Goal: Task Accomplishment & Management: Complete application form

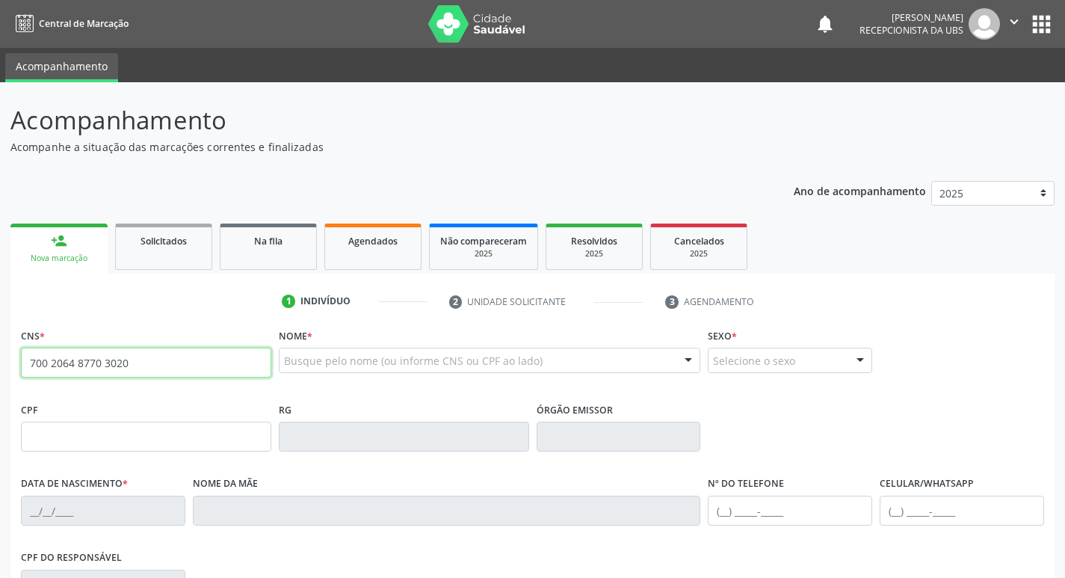
type input "700 2064 8770 3020"
type input "176.480.335-34"
type input "[DATE]"
type input "[PERSON_NAME]"
type input "[PHONE_NUMBER]"
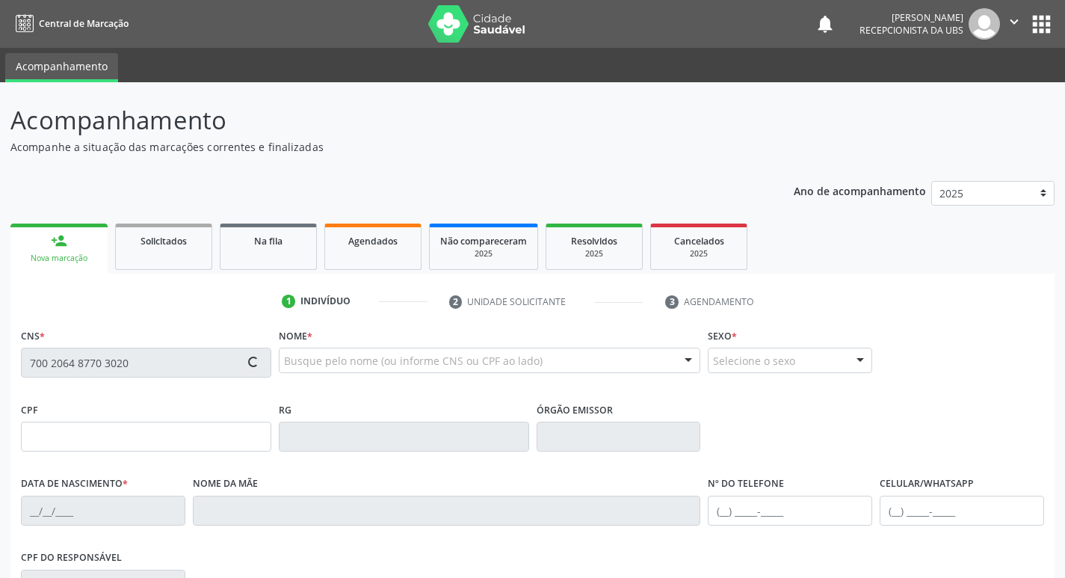
type input "166"
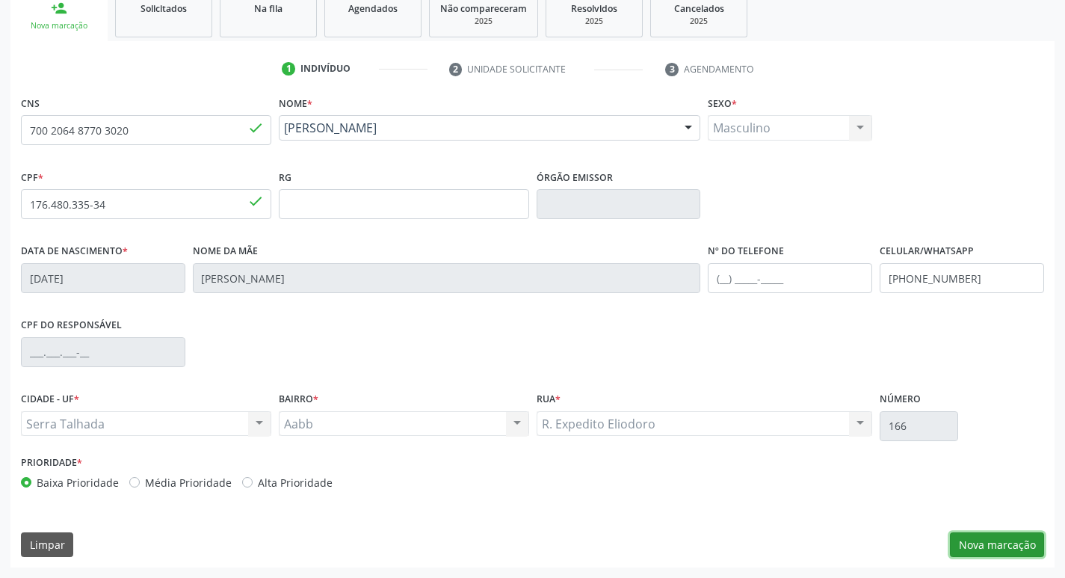
click at [960, 540] on button "Nova marcação" at bounding box center [997, 544] width 94 height 25
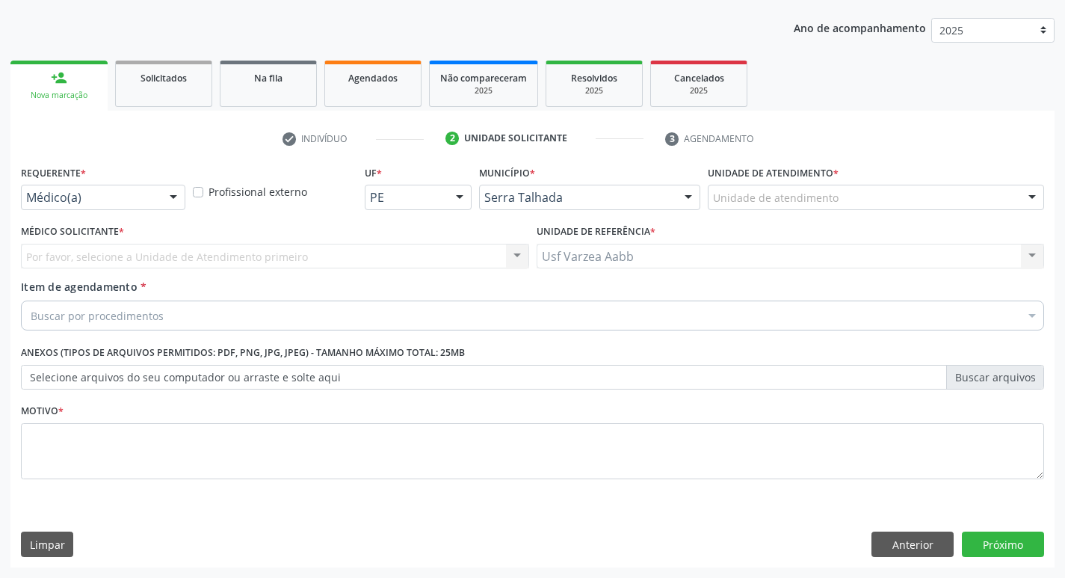
scroll to position [163, 0]
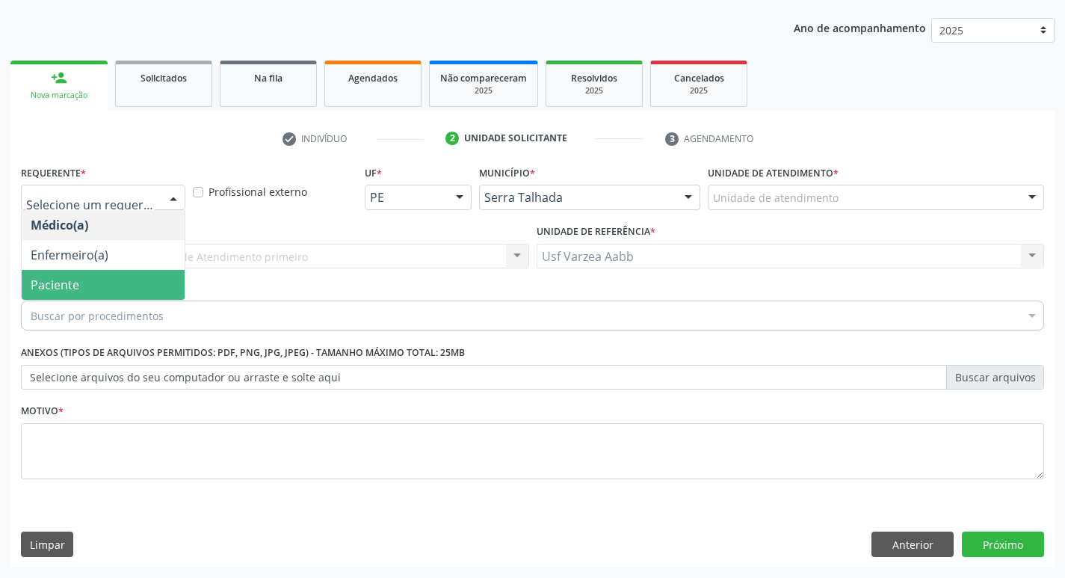
click at [102, 278] on span "Paciente" at bounding box center [103, 285] width 163 height 30
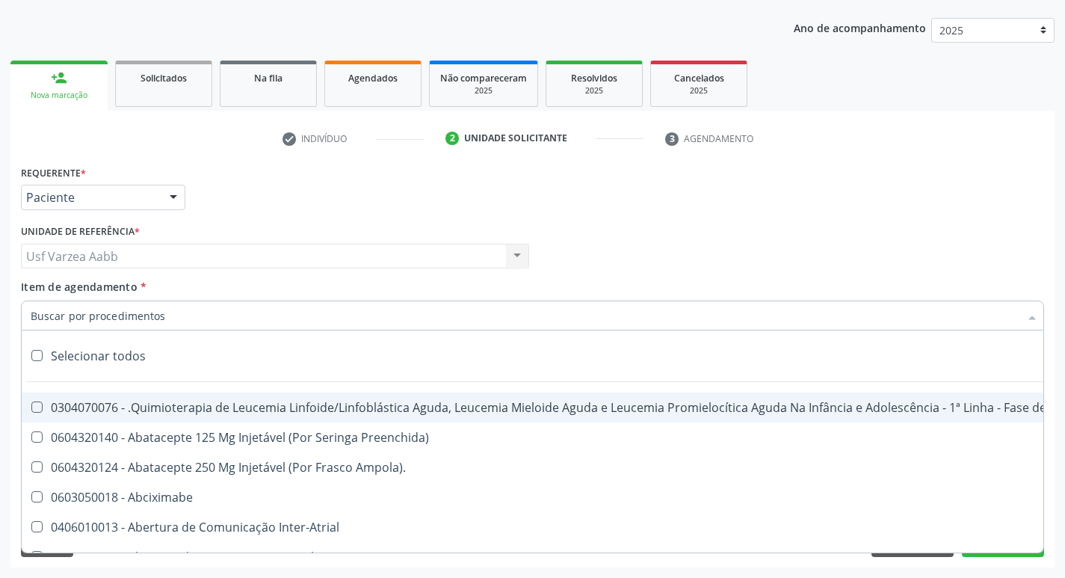
click at [108, 318] on input "Item de agendamento *" at bounding box center [525, 315] width 989 height 30
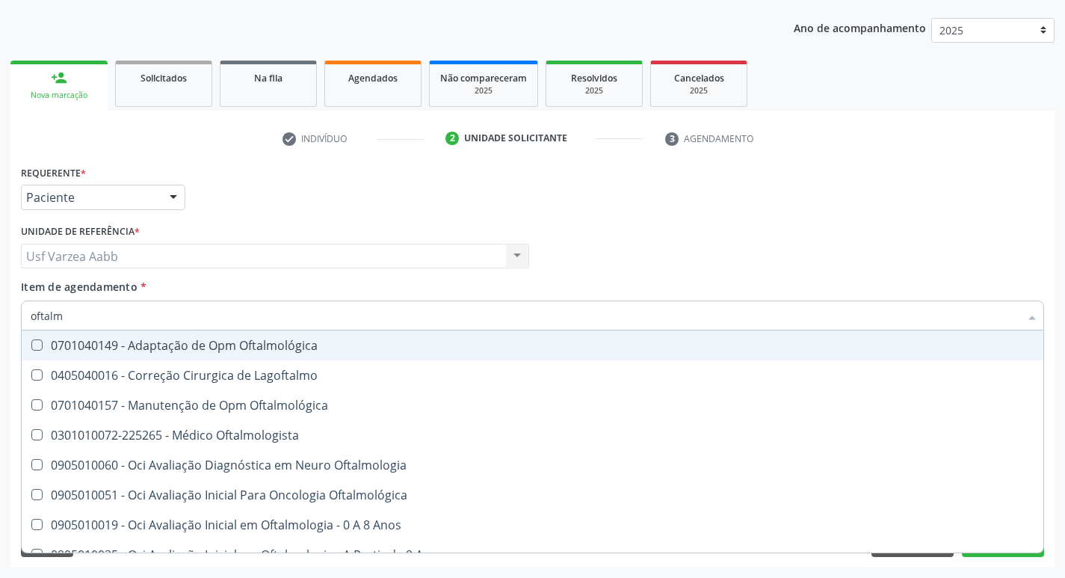
type input "oftalmo"
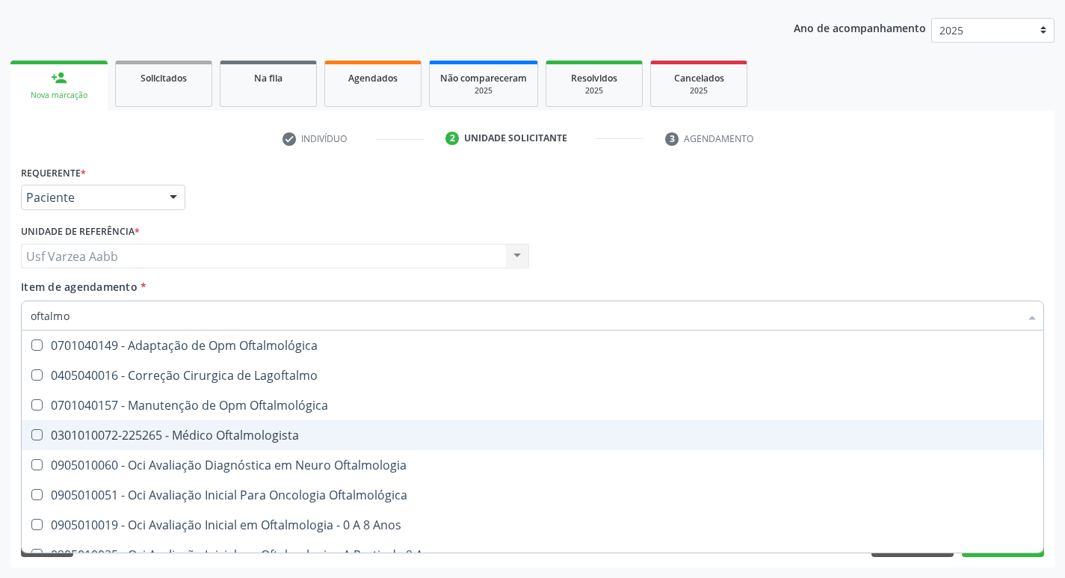
click at [283, 423] on span "0301010072-225265 - Médico Oftalmologista" at bounding box center [533, 435] width 1022 height 30
checkbox Oftalmologista "true"
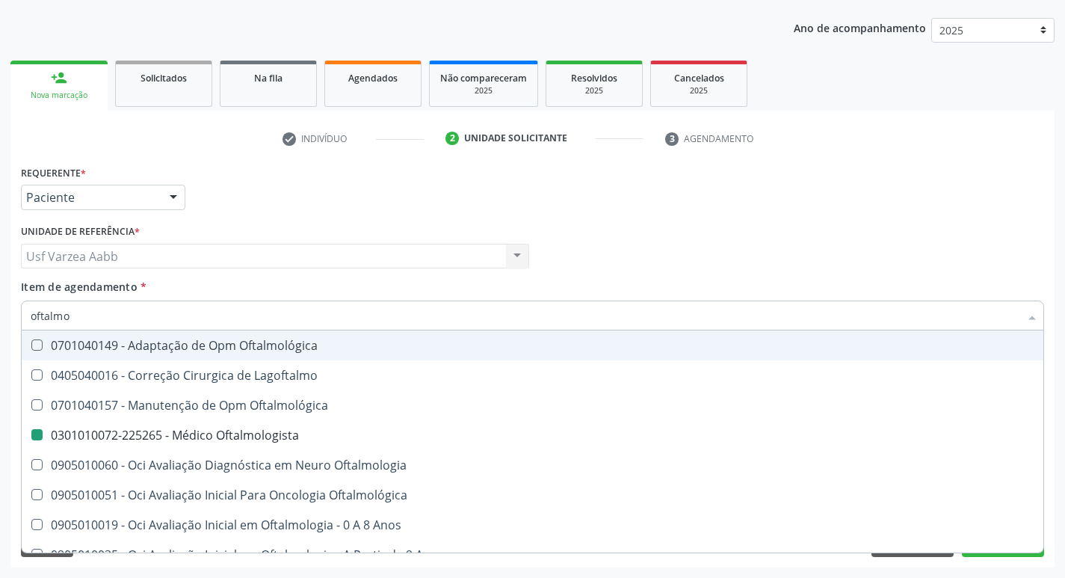
click at [525, 259] on div "Usf Varzea Aabb Usf Varzea Aabb Nenhum resultado encontrado para: " " Não há ne…" at bounding box center [275, 256] width 508 height 25
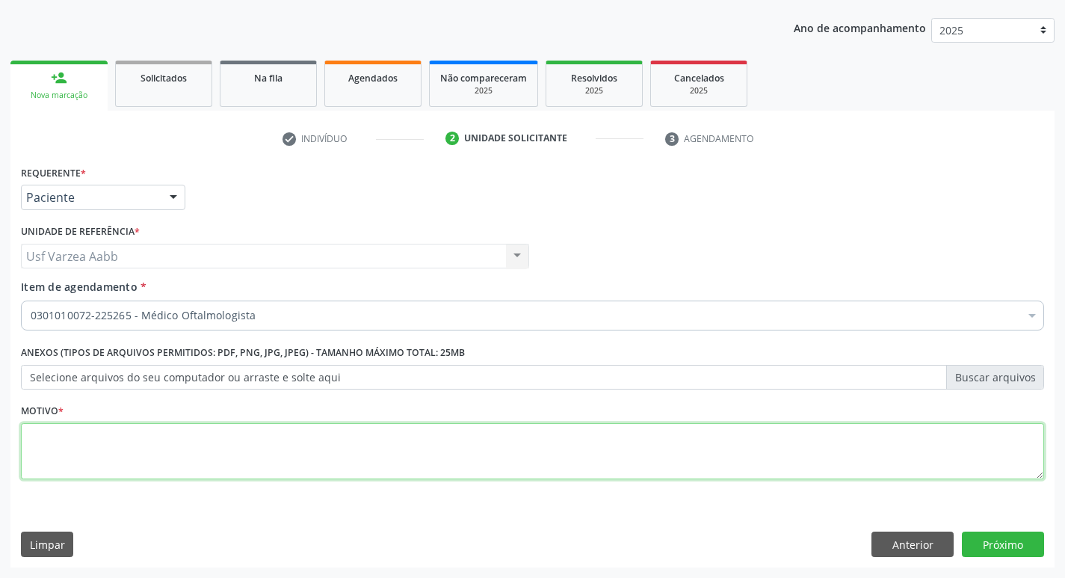
click at [234, 433] on textarea at bounding box center [532, 451] width 1023 height 57
type textarea "x"
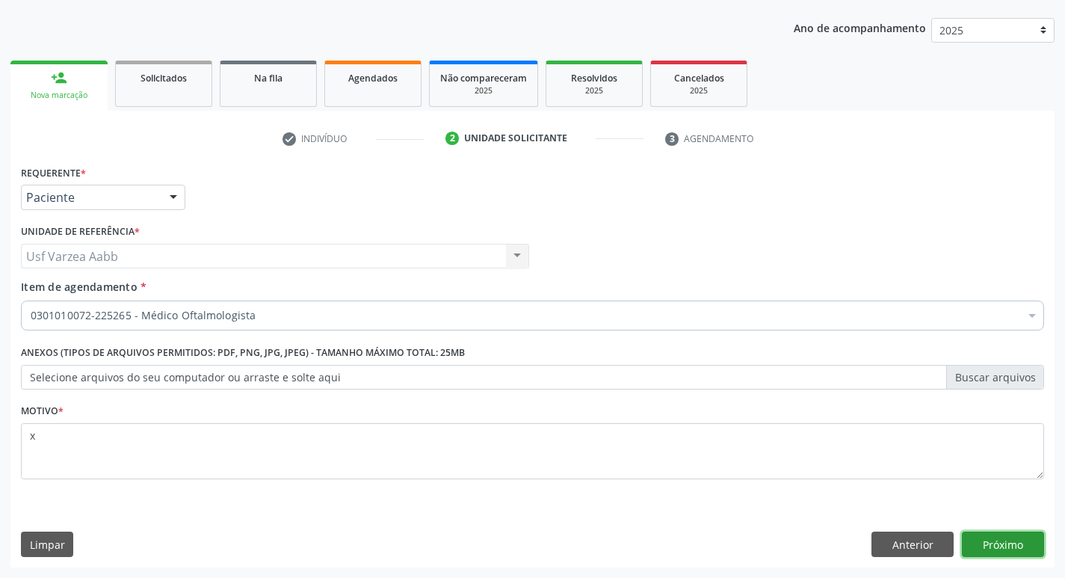
click at [987, 540] on button "Próximo" at bounding box center [1003, 543] width 82 height 25
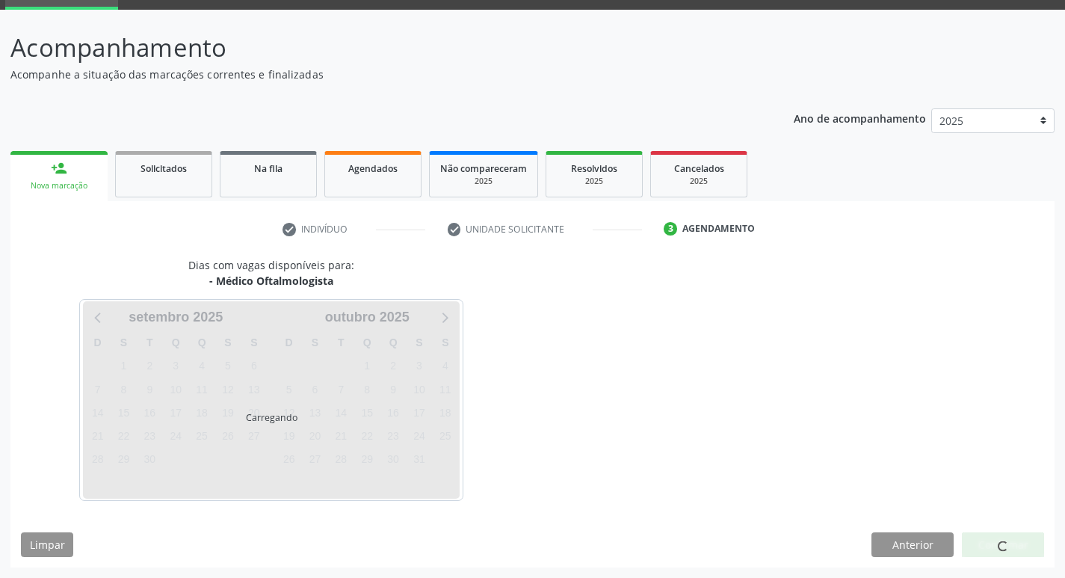
scroll to position [72, 0]
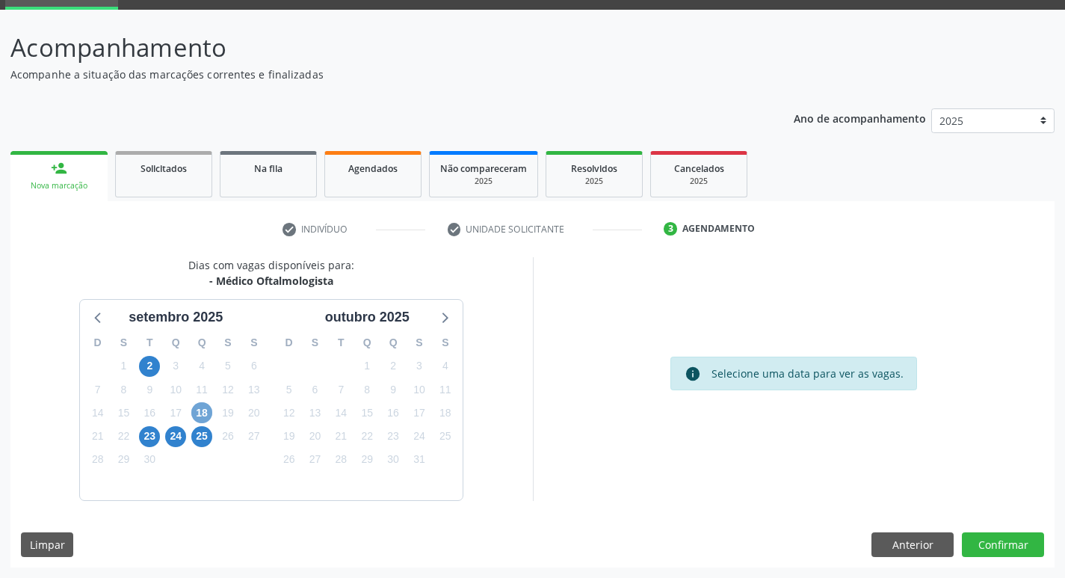
click at [205, 418] on span "18" at bounding box center [201, 412] width 21 height 21
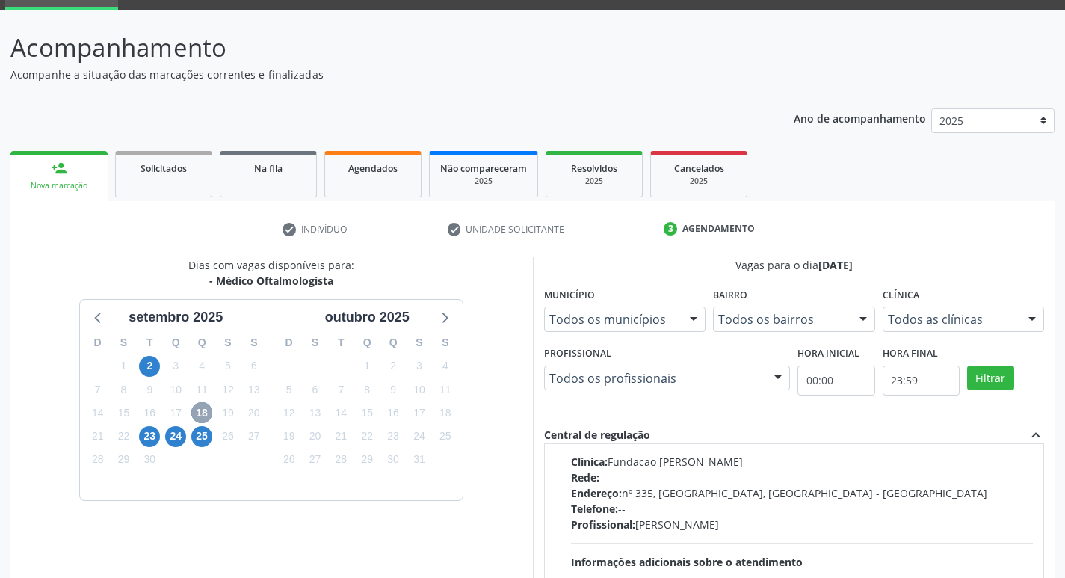
scroll to position [0, 0]
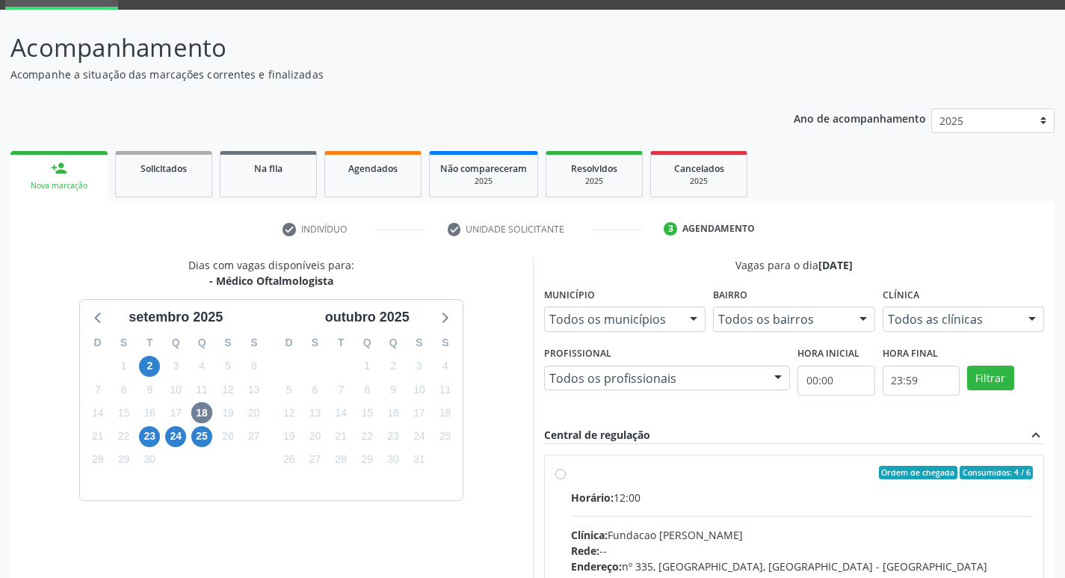
click at [566, 477] on div "Ordem de chegada Consumidos: 4 / 6 Horário: 12:00 Clínica: Fundacao [PERSON_NAM…" at bounding box center [794, 580] width 478 height 229
radio input "true"
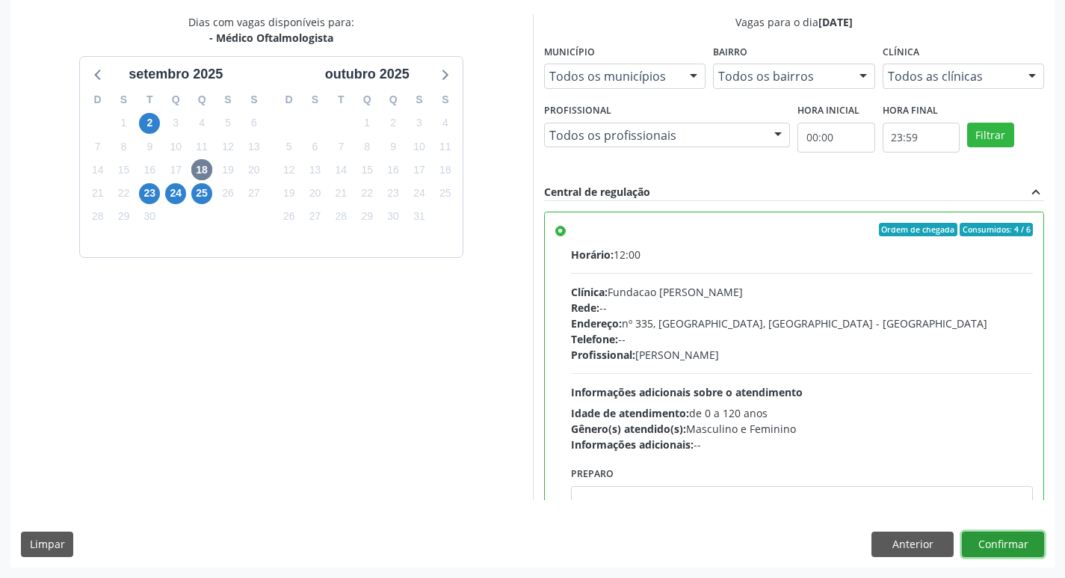
click at [1030, 546] on button "Confirmar" at bounding box center [1003, 543] width 82 height 25
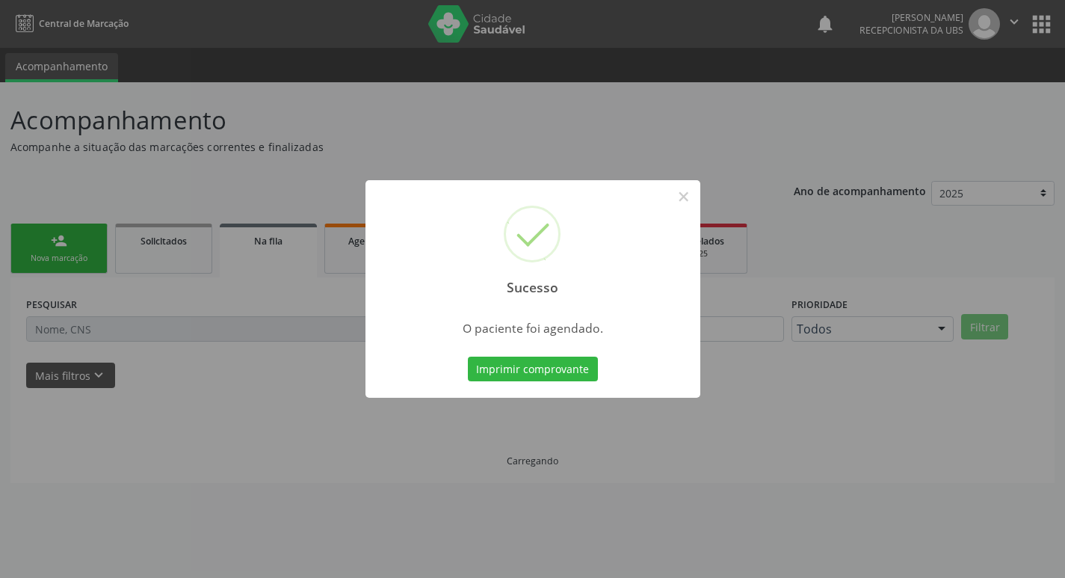
scroll to position [0, 0]
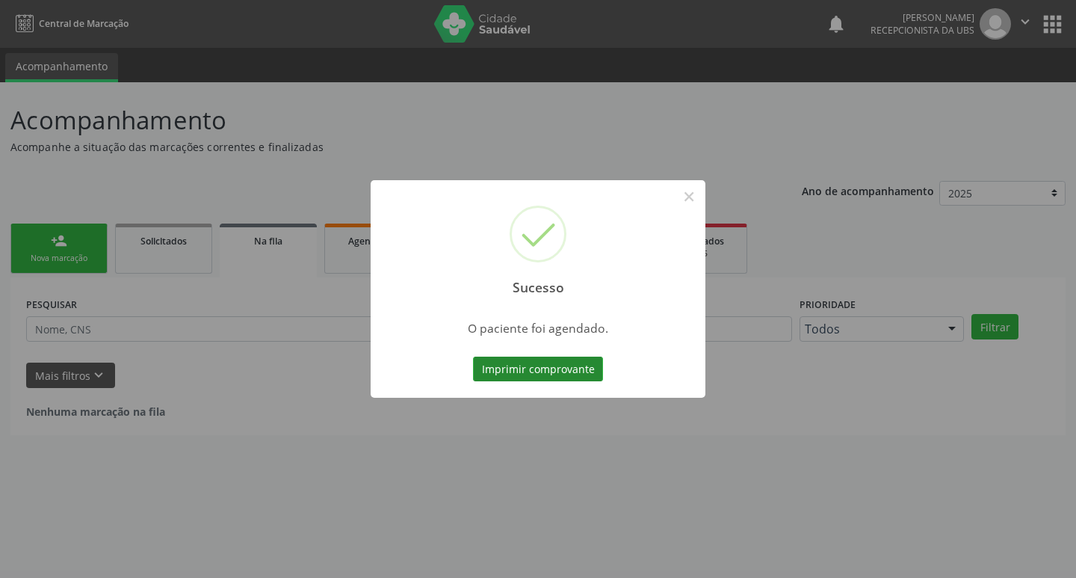
click at [587, 366] on button "Imprimir comprovante" at bounding box center [538, 369] width 130 height 25
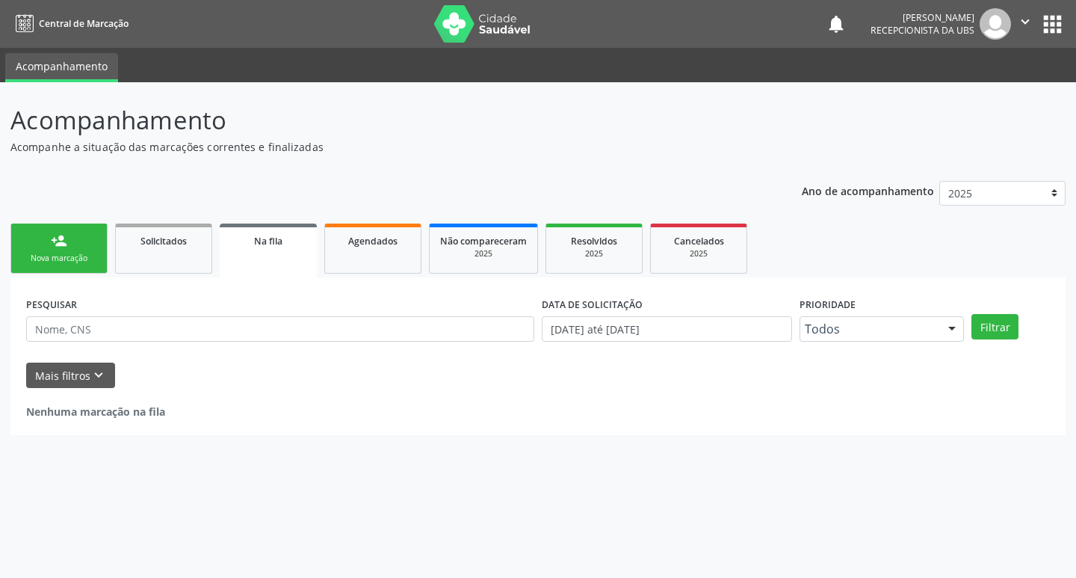
click at [67, 258] on div "Nova marcação" at bounding box center [59, 258] width 75 height 11
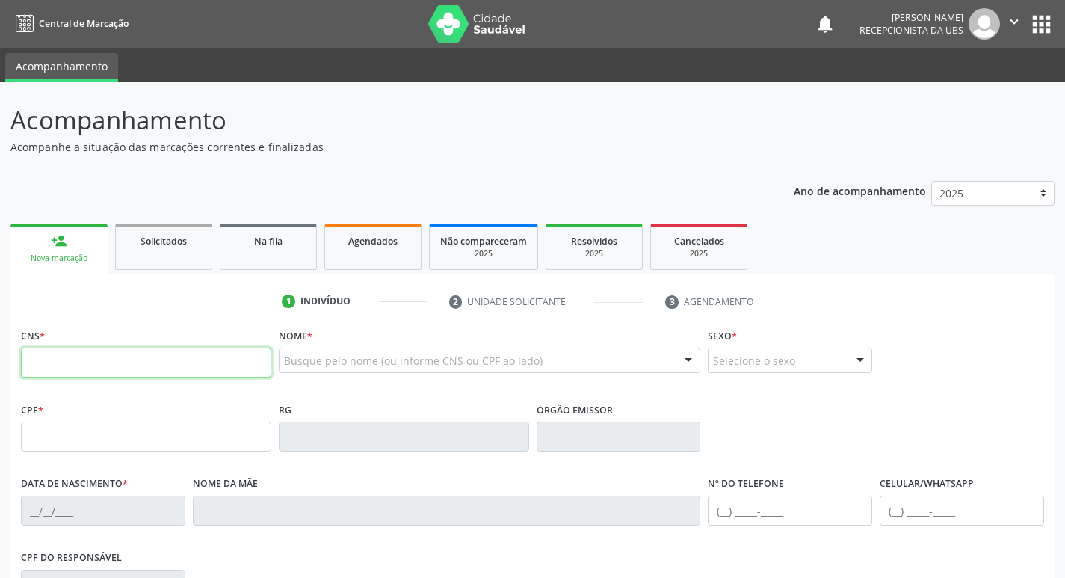
click at [181, 367] on input "text" at bounding box center [146, 363] width 250 height 30
paste input "200 3855 0134 0003"
type input "200 3855 0134 0003"
type input "071.509.804-73"
type input "[DATE]"
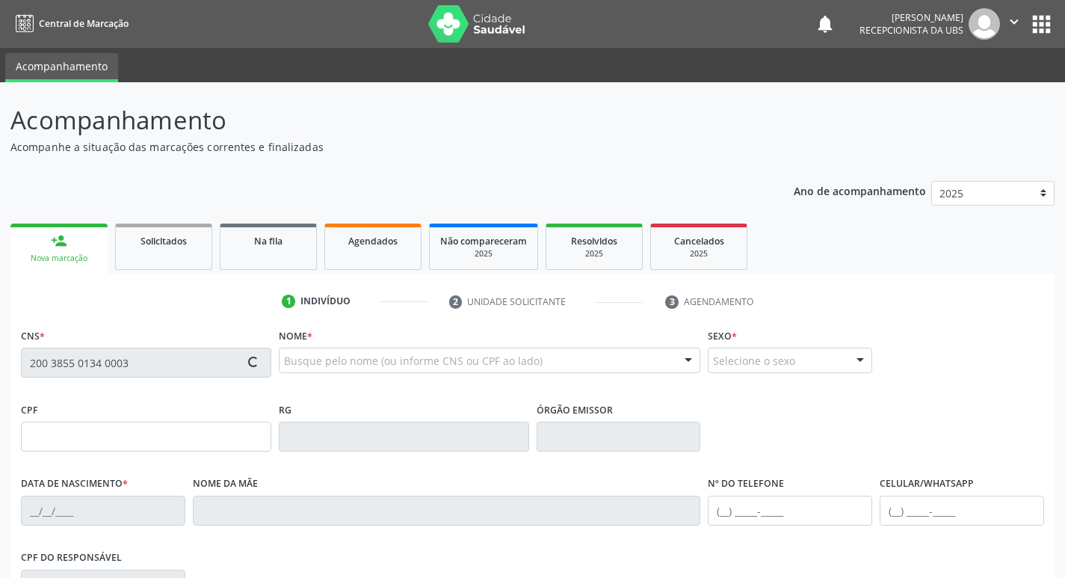
type input "[PERSON_NAME]"
type input "[PHONE_NUMBER]"
type input "387.770.454-91"
type input "90"
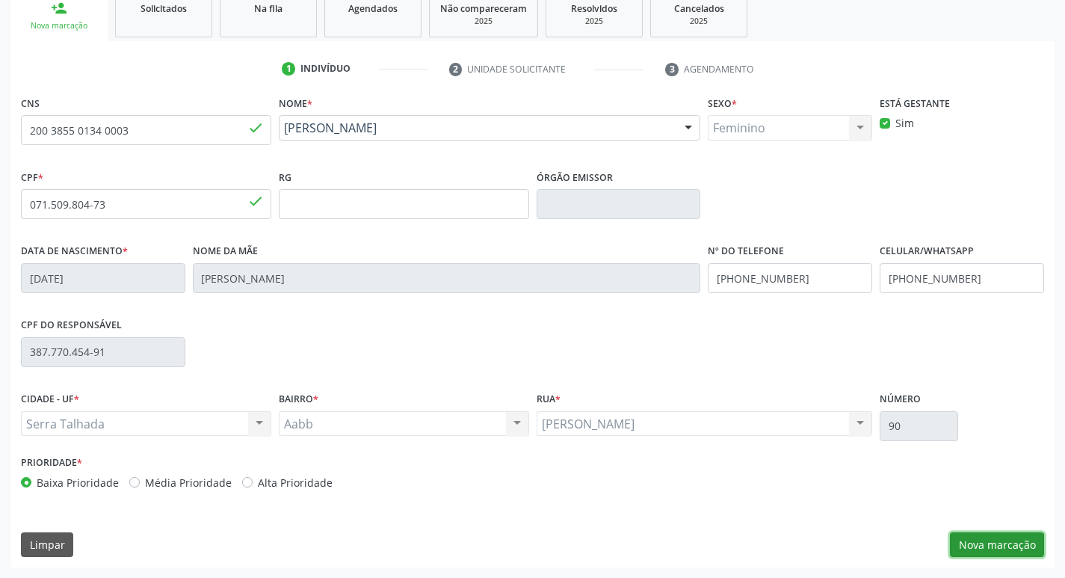
click at [986, 540] on button "Nova marcação" at bounding box center [997, 544] width 94 height 25
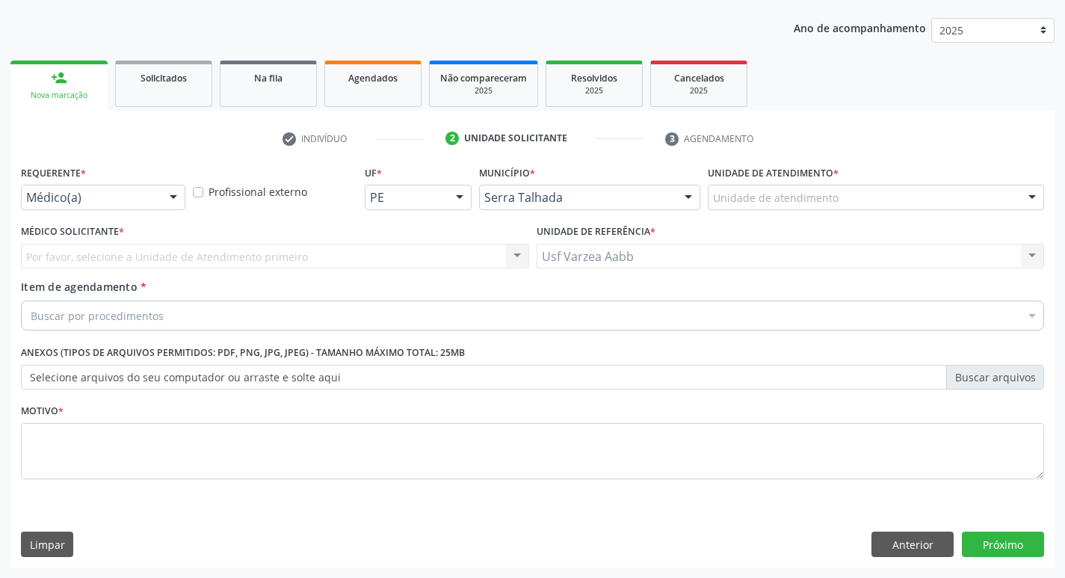
scroll to position [163, 0]
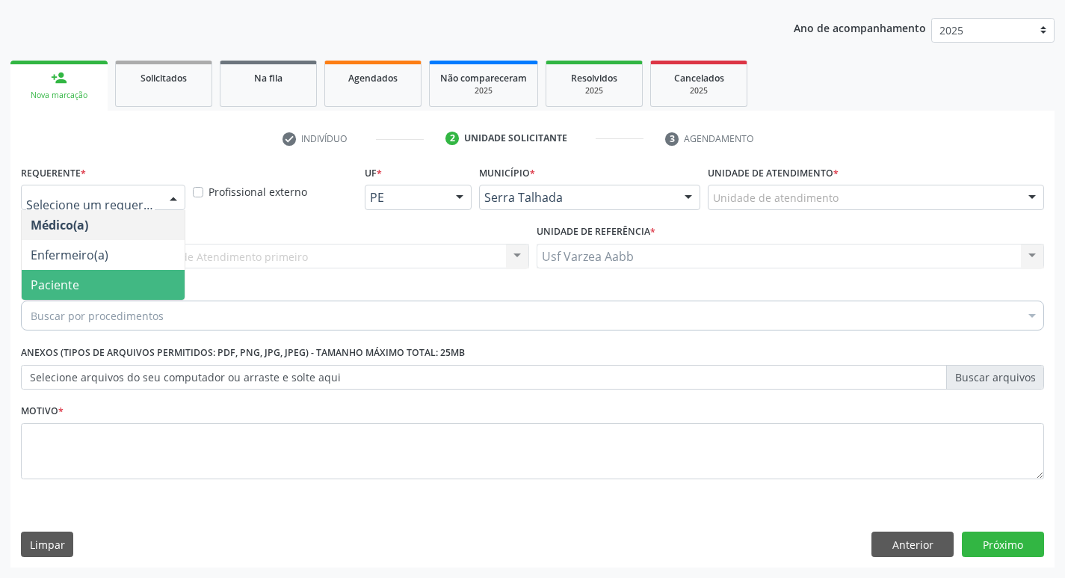
click at [160, 277] on span "Paciente" at bounding box center [103, 285] width 163 height 30
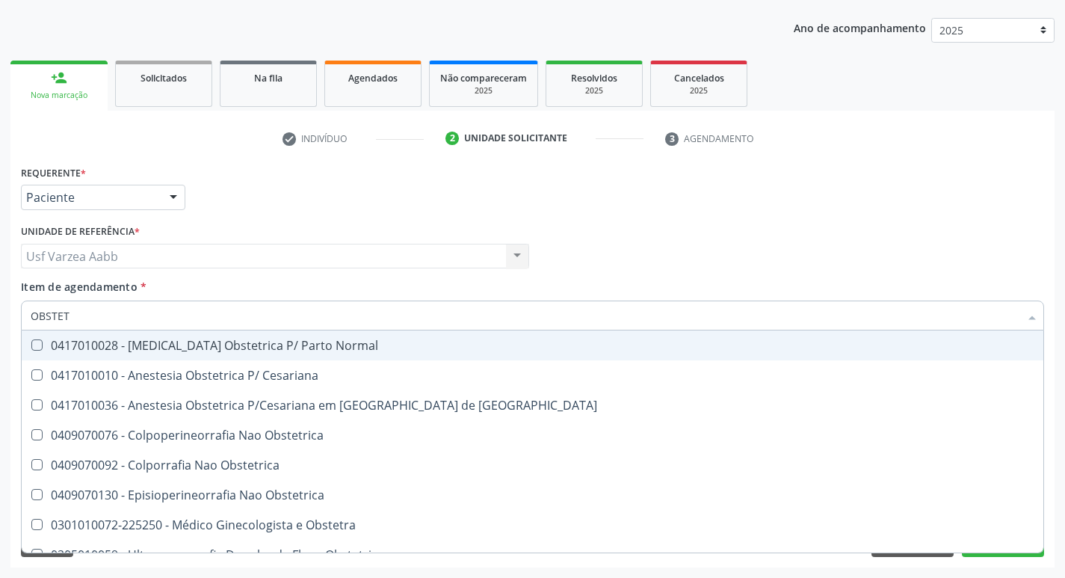
type input "OBSTETR"
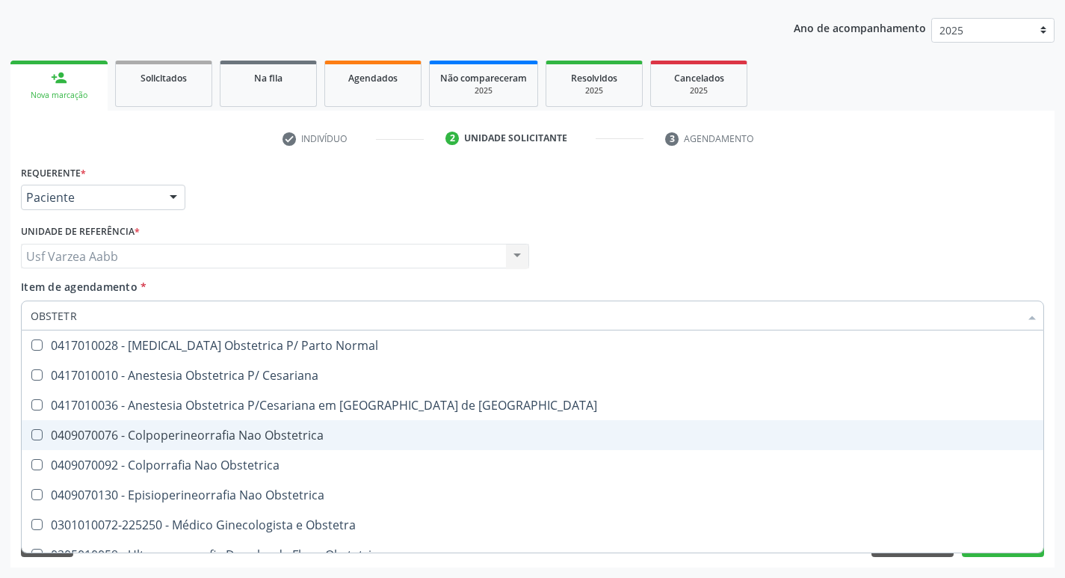
scroll to position [77, 0]
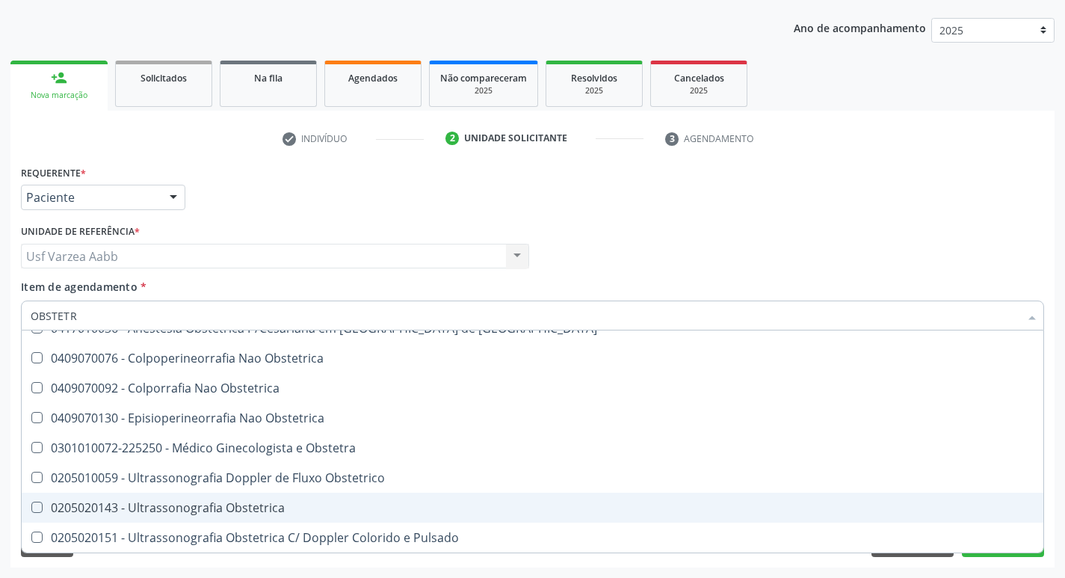
click at [243, 507] on div "0205020143 - Ultrassonografia Obstetrica" at bounding box center [533, 508] width 1004 height 12
checkbox Obstetrica "true"
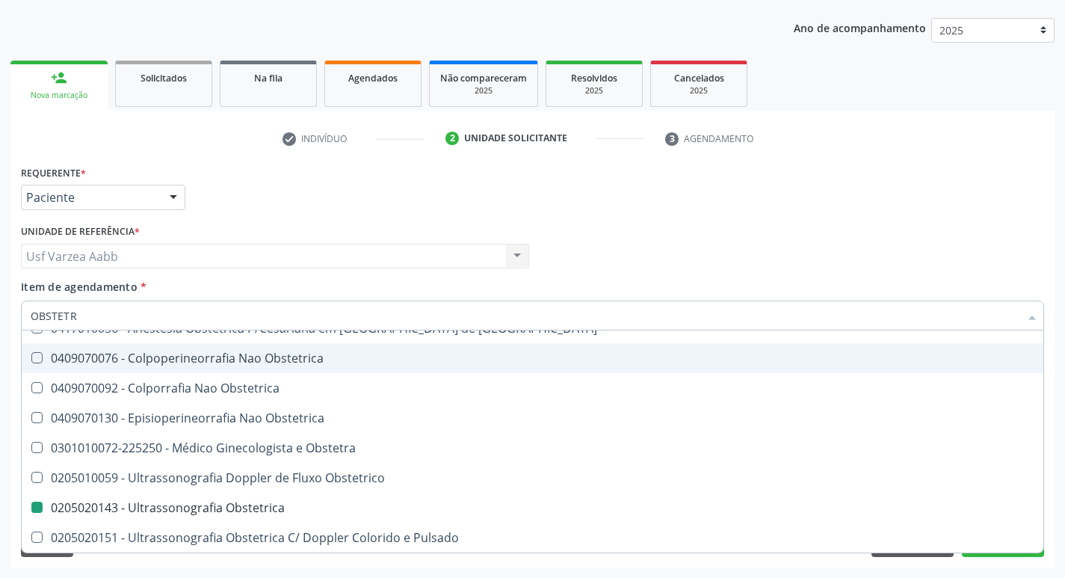
click at [472, 247] on div "Usf Varzea Aabb Usf Varzea Aabb Nenhum resultado encontrado para: " " Não há ne…" at bounding box center [275, 256] width 508 height 25
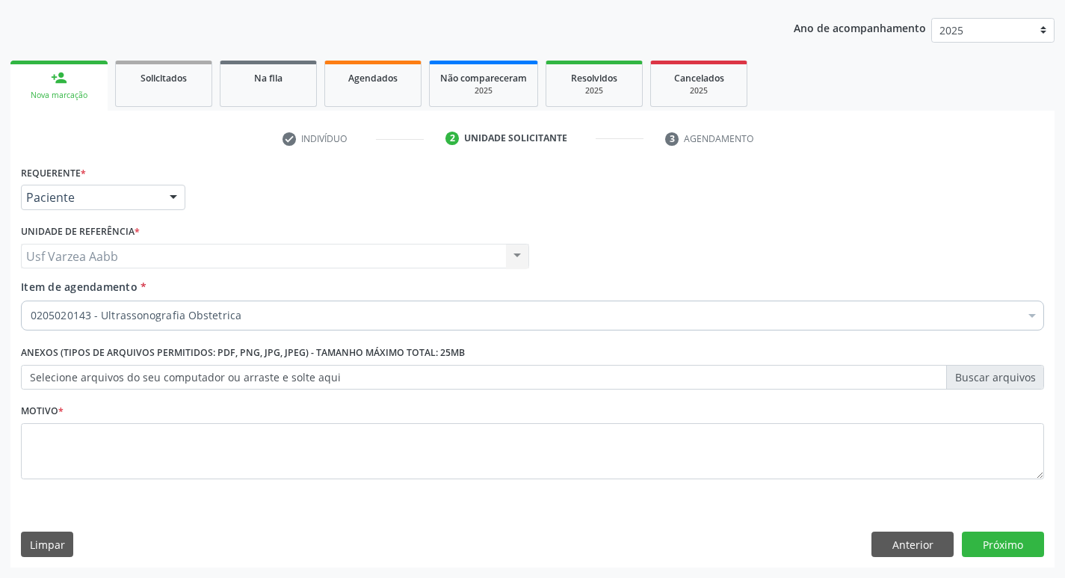
scroll to position [0, 0]
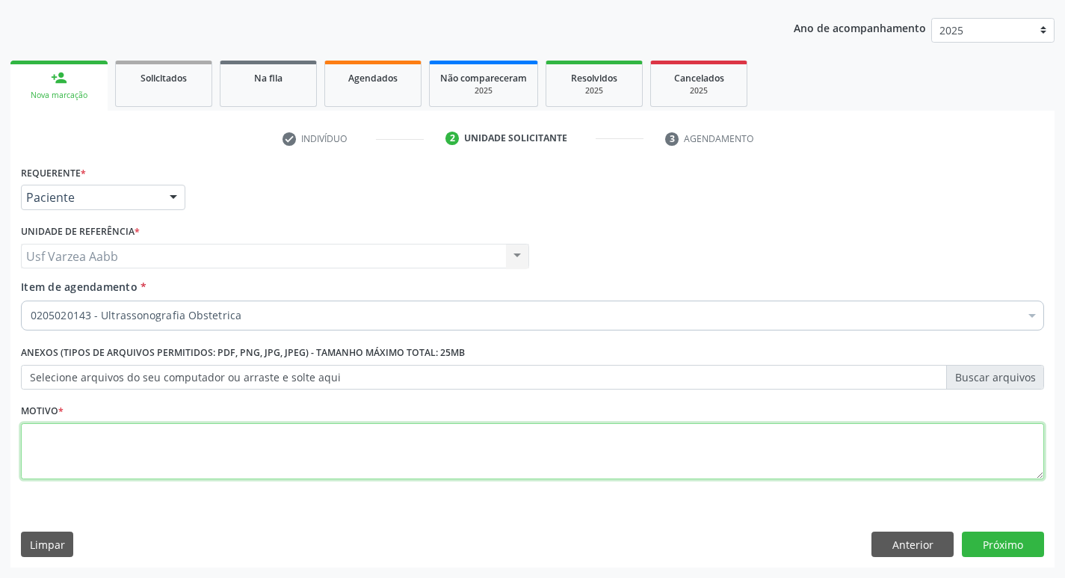
click at [330, 434] on textarea at bounding box center [532, 451] width 1023 height 57
type textarea "X"
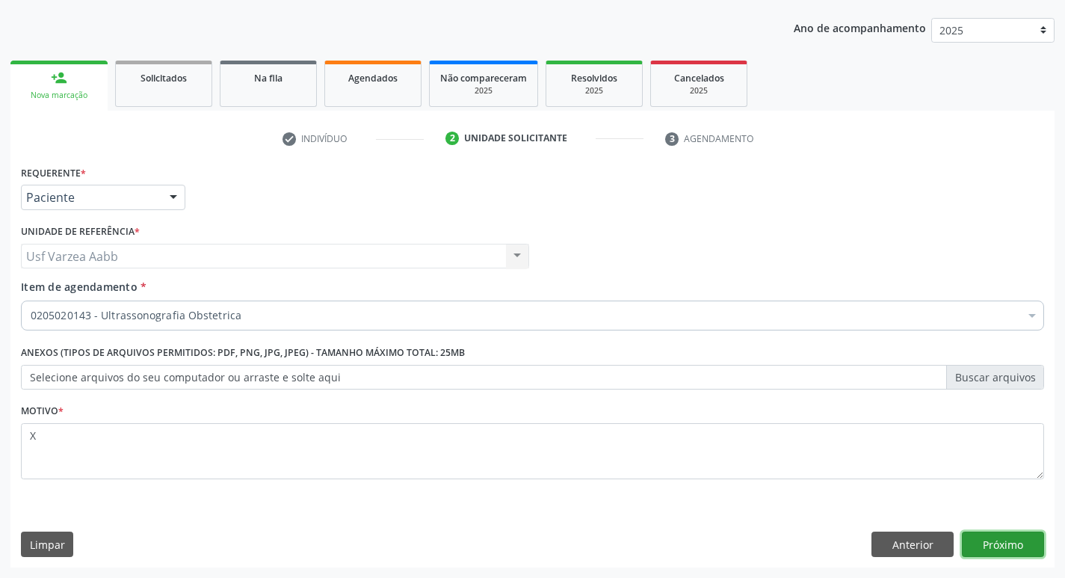
click at [990, 541] on button "Próximo" at bounding box center [1003, 543] width 82 height 25
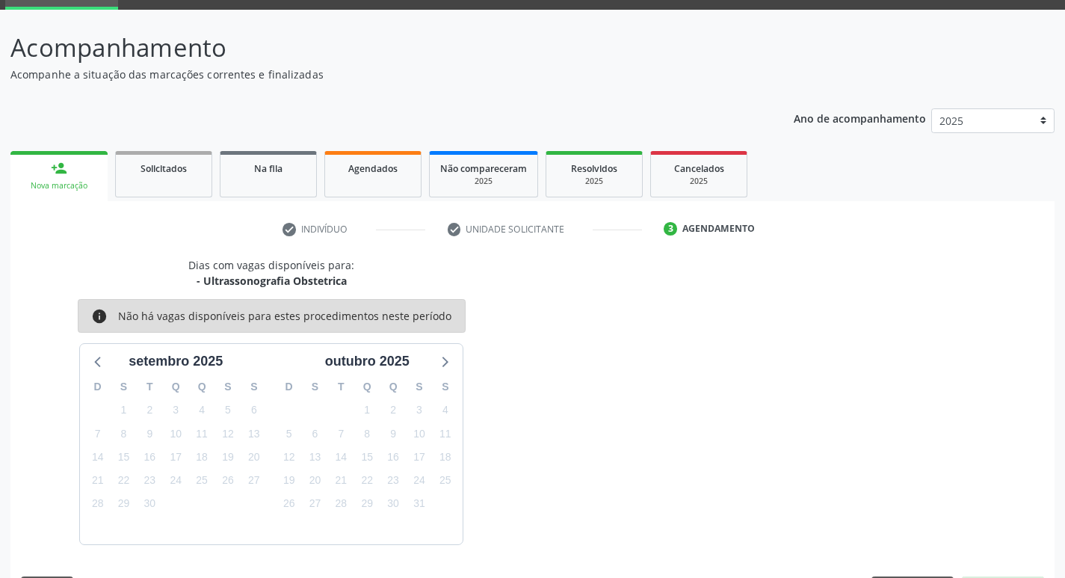
scroll to position [117, 0]
